Goal: Transaction & Acquisition: Purchase product/service

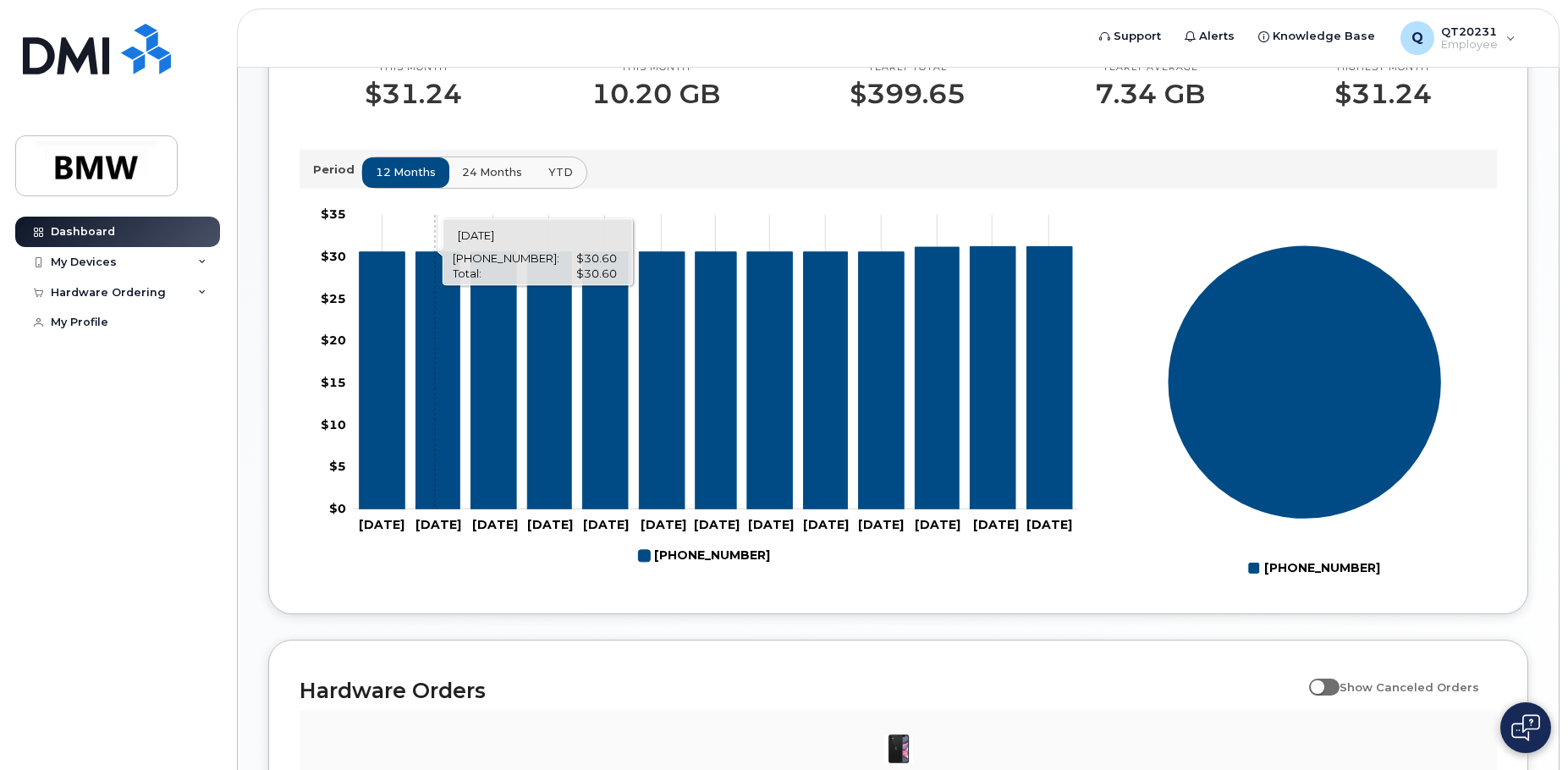
scroll to position [263, 0]
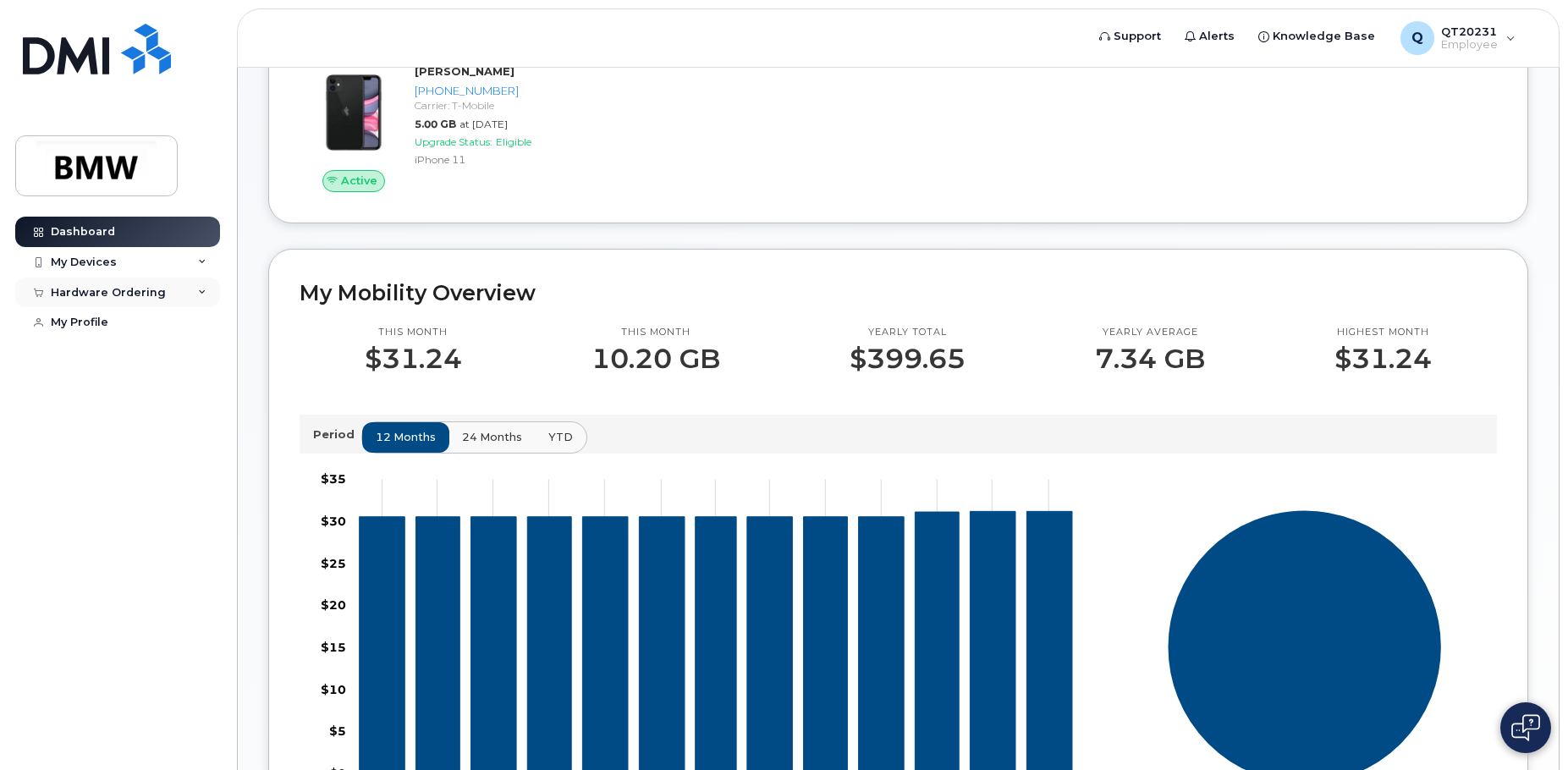
click at [121, 292] on div "Hardware Ordering" at bounding box center [109, 292] width 115 height 14
click at [97, 352] on div "New Order" at bounding box center [90, 355] width 64 height 15
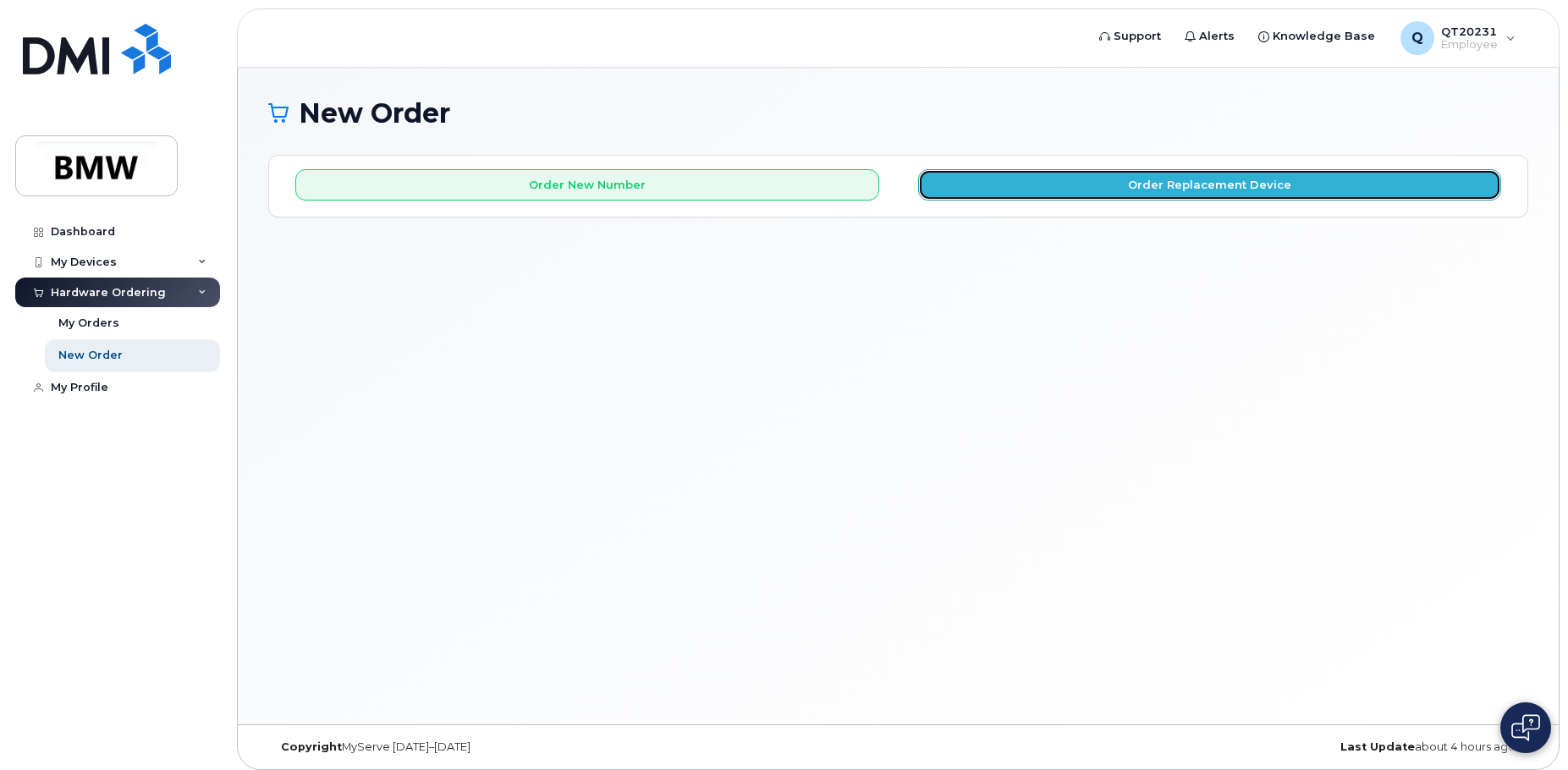
click at [1306, 182] on button "Order Replacement Device" at bounding box center [1210, 185] width 584 height 32
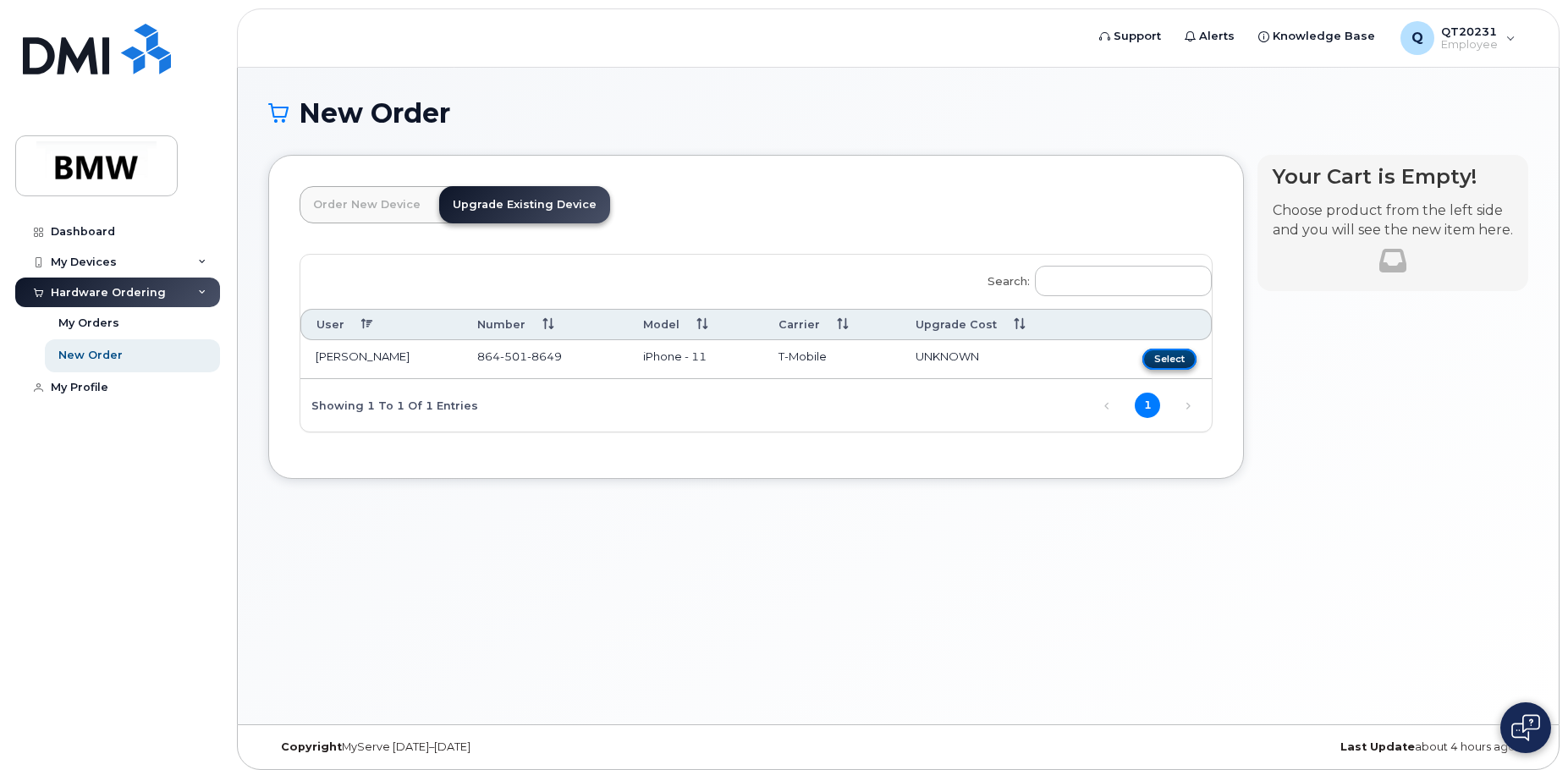
click at [1167, 354] on button "Select" at bounding box center [1169, 359] width 54 height 21
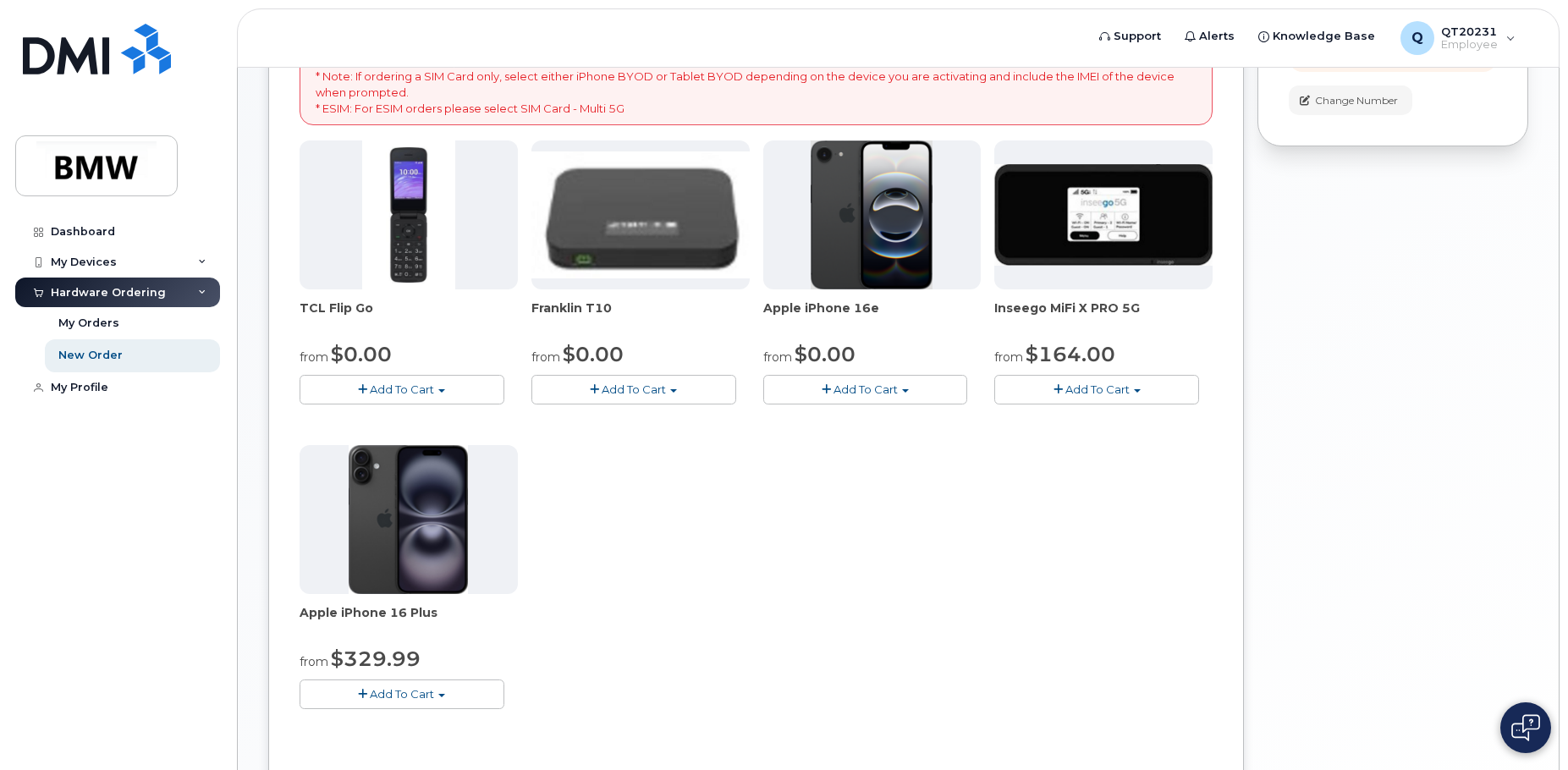
scroll to position [394, 0]
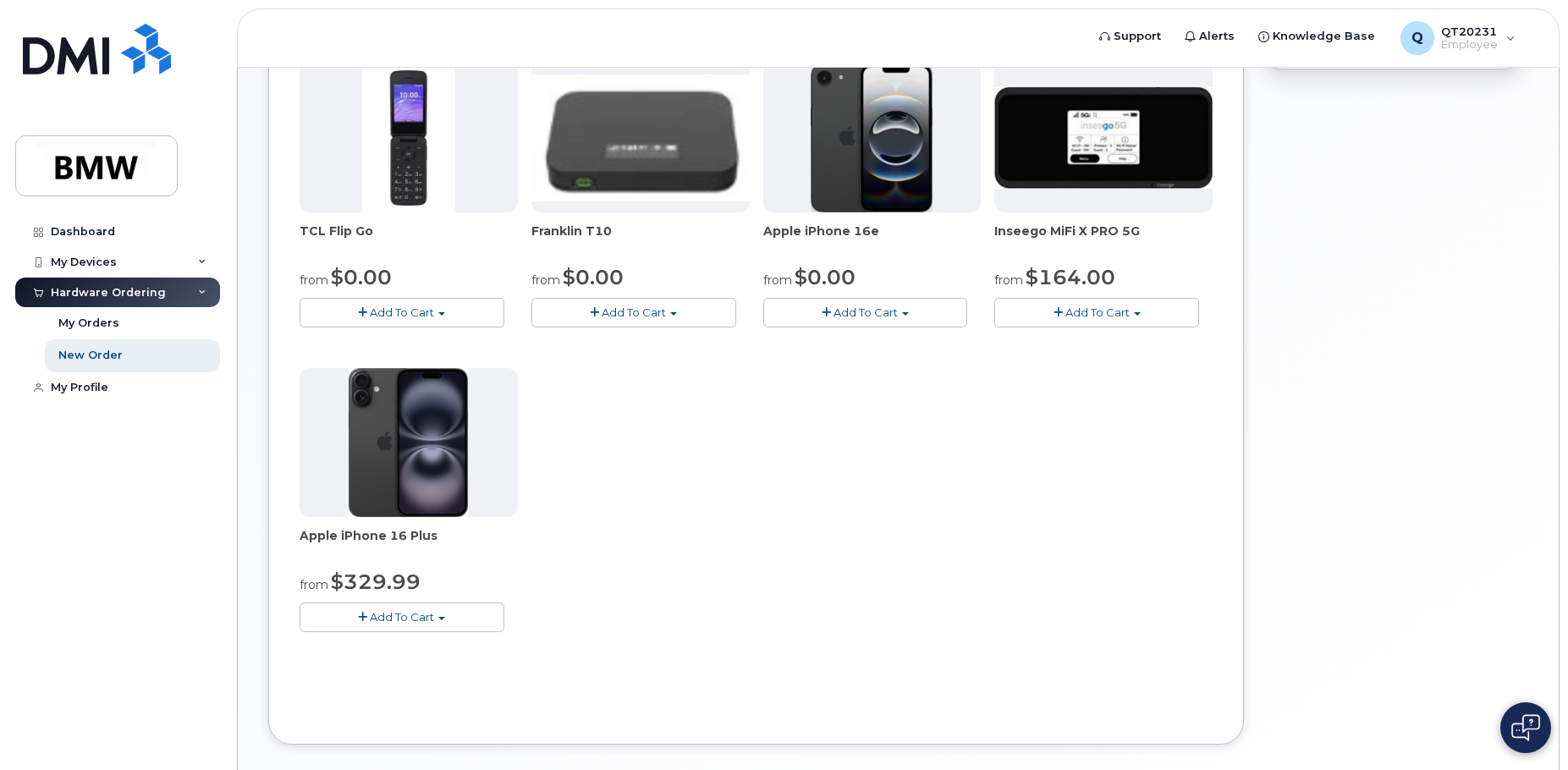
click at [400, 530] on span "Apple iPhone 16 Plus" at bounding box center [408, 544] width 218 height 33
click at [402, 483] on img at bounding box center [408, 443] width 120 height 149
click at [375, 581] on span "$329.99" at bounding box center [376, 582] width 90 height 24
click at [431, 617] on span "Add To Cart" at bounding box center [402, 617] width 64 height 14
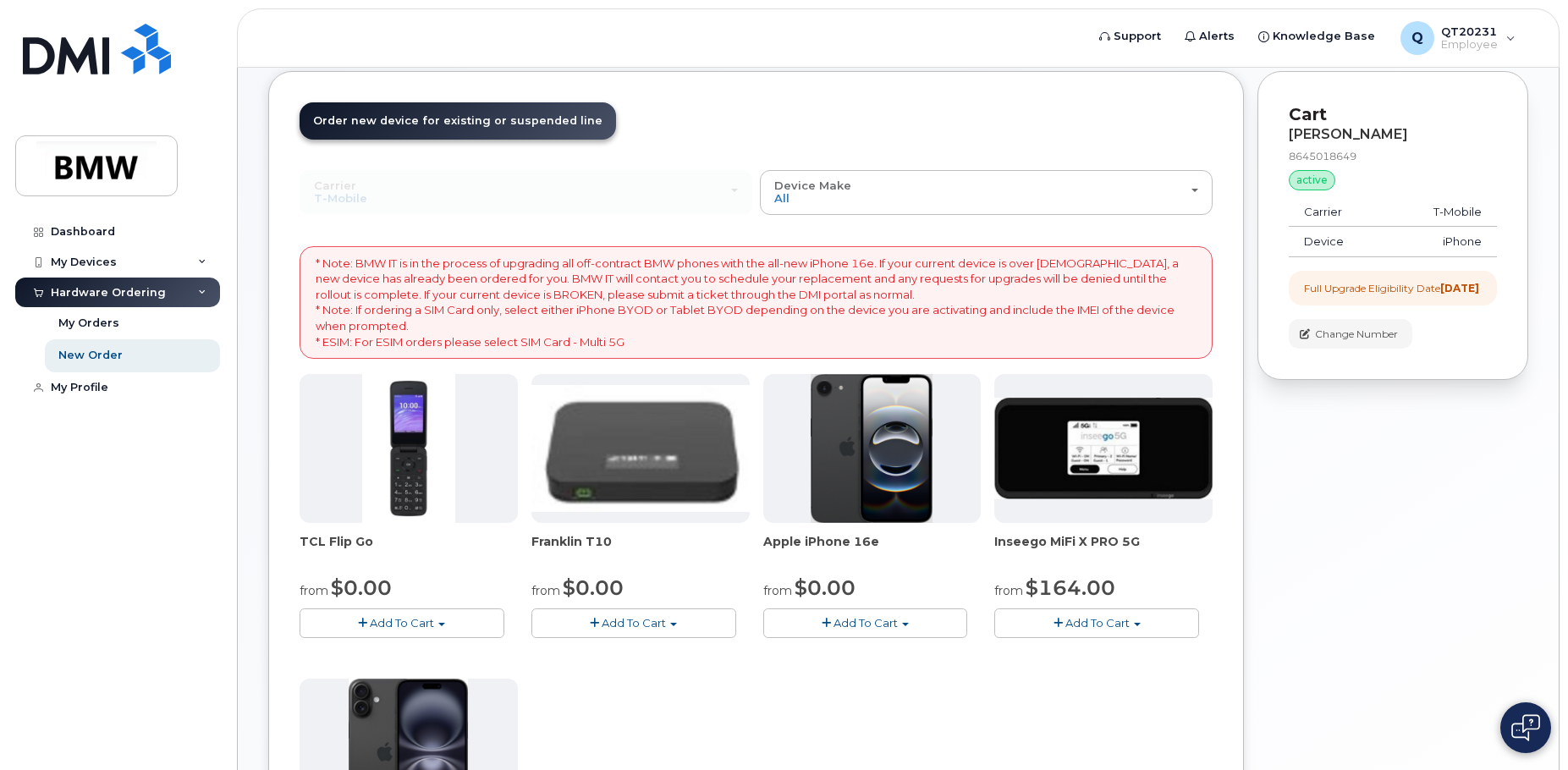
scroll to position [56, 0]
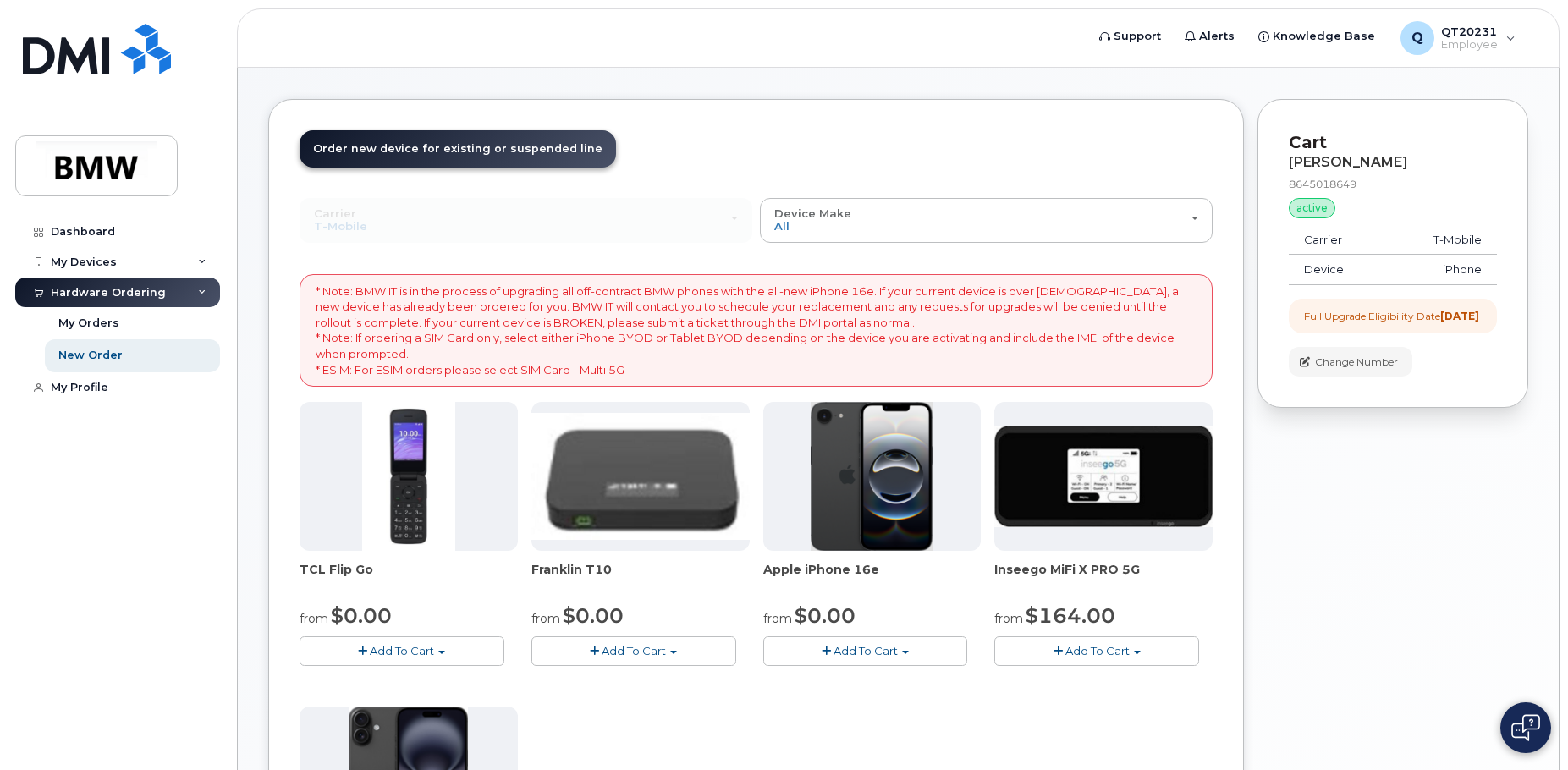
click at [836, 571] on span "Apple iPhone 16e" at bounding box center [872, 578] width 218 height 33
click at [872, 527] on img at bounding box center [871, 476] width 122 height 149
